Goal: Find specific page/section: Find specific page/section

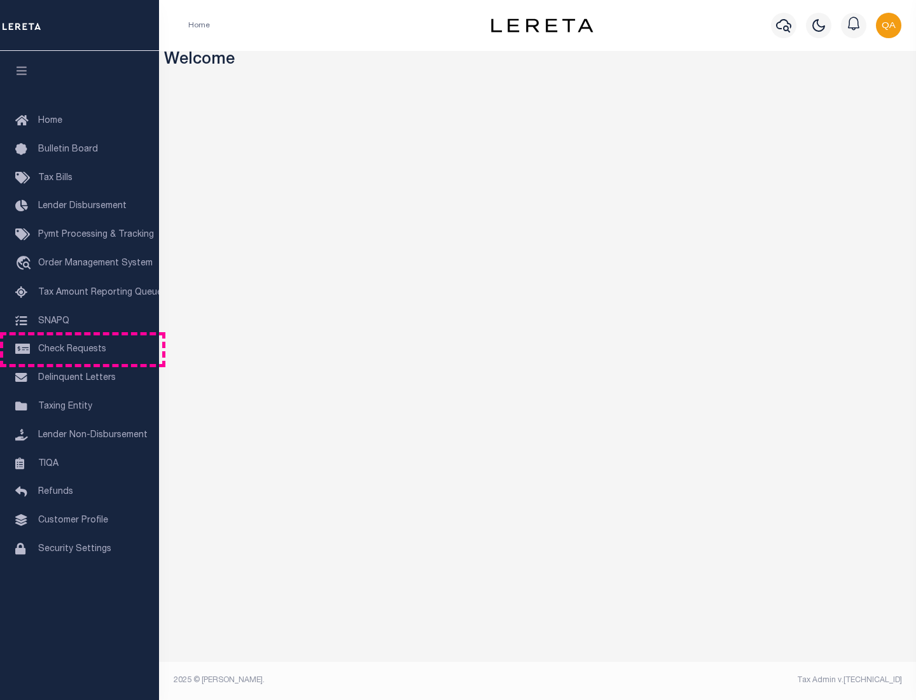
click at [80, 349] on span "Check Requests" at bounding box center [72, 349] width 68 height 9
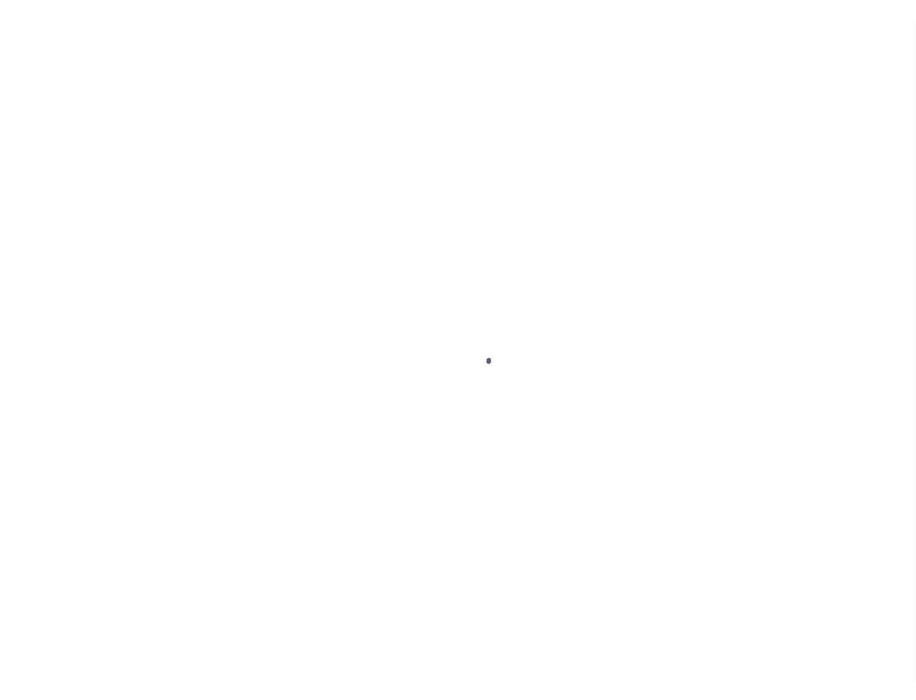
select select "50"
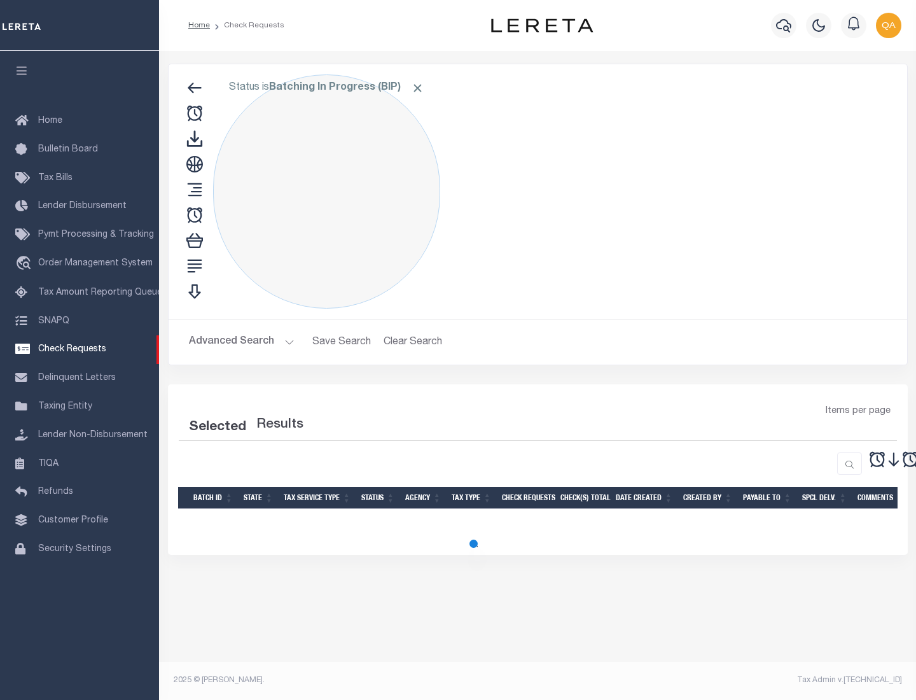
select select "50"
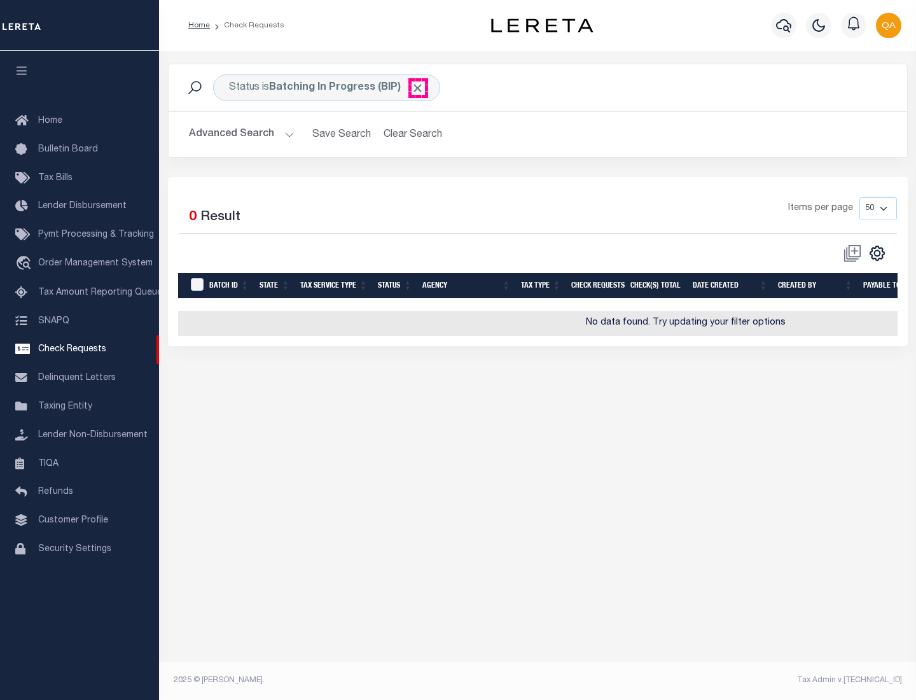
click at [418, 88] on span "Click to Remove" at bounding box center [417, 87] width 13 height 13
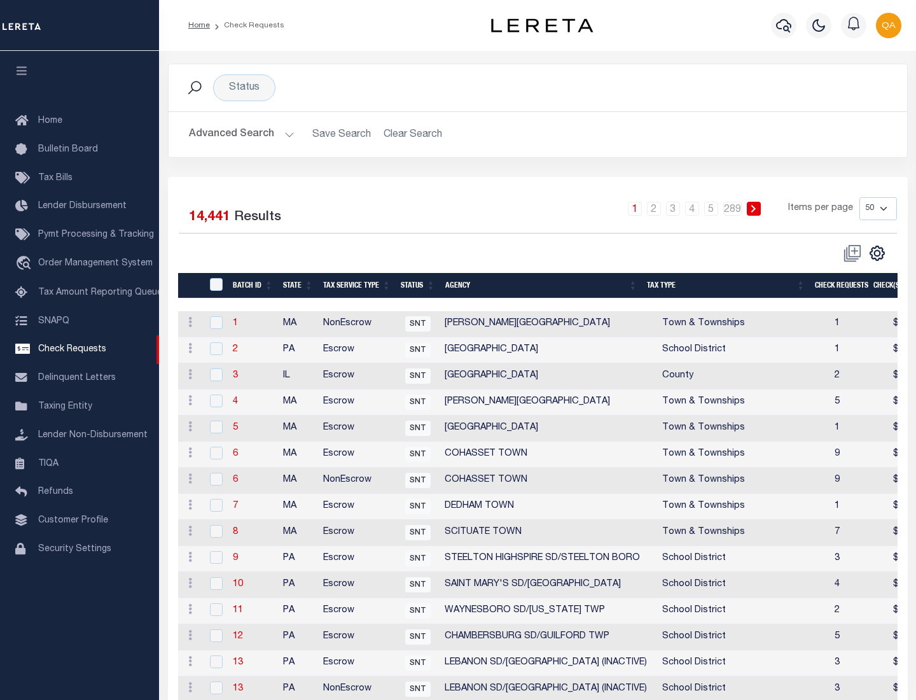
scroll to position [613, 0]
